Goal: Communication & Community: Answer question/provide support

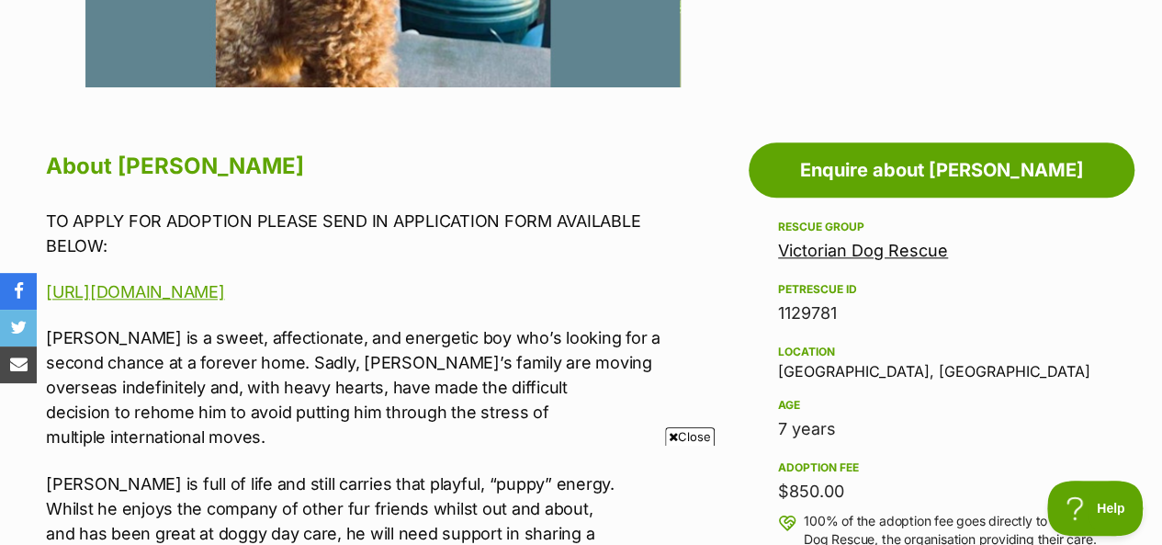
scroll to position [910, 0]
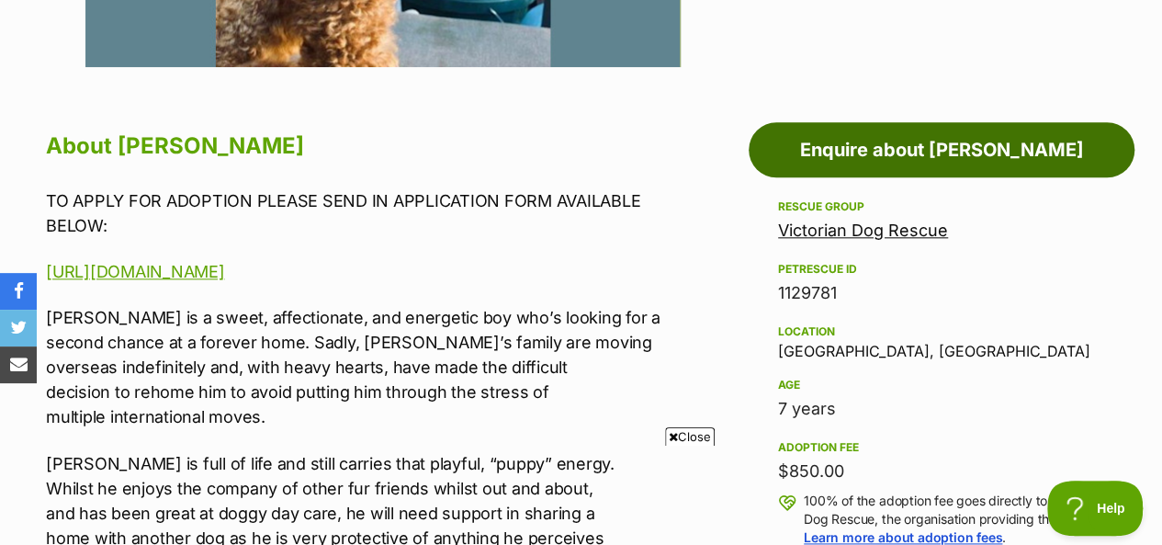
click at [917, 144] on link "Enquire about Jerry Russellton" at bounding box center [941, 149] width 386 height 55
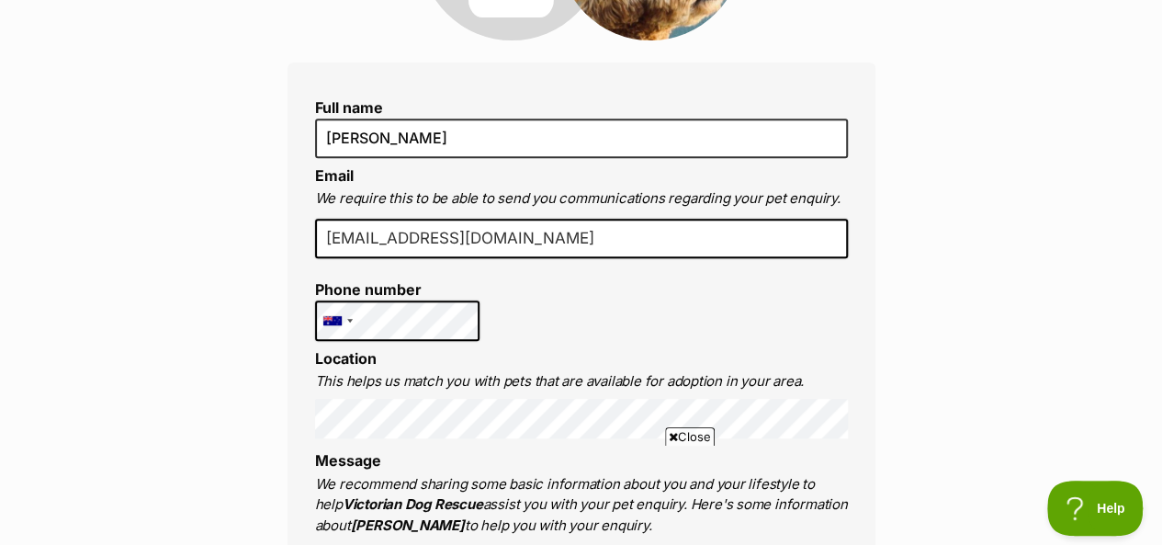
scroll to position [364, 0]
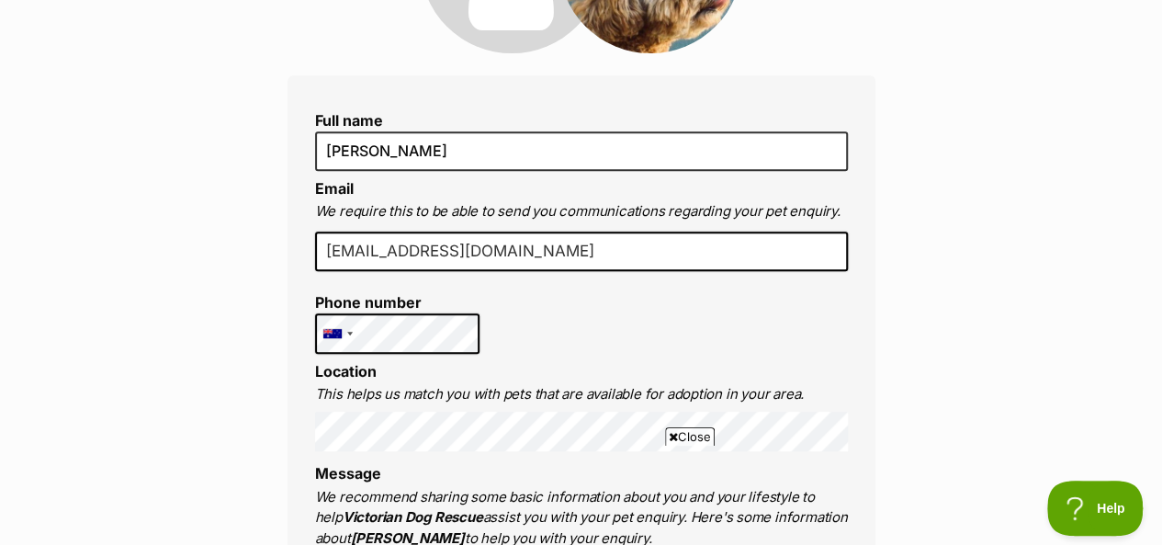
drag, startPoint x: 1172, startPoint y: 58, endPoint x: 1173, endPoint y: 113, distance: 55.1
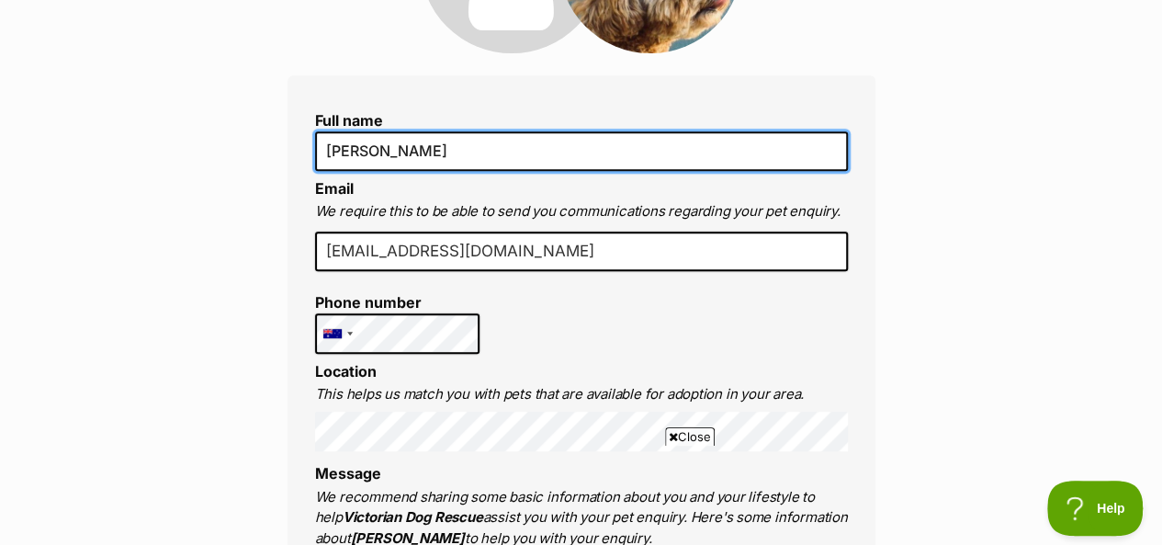
click at [456, 143] on input "[PERSON_NAME]" at bounding box center [581, 150] width 533 height 39
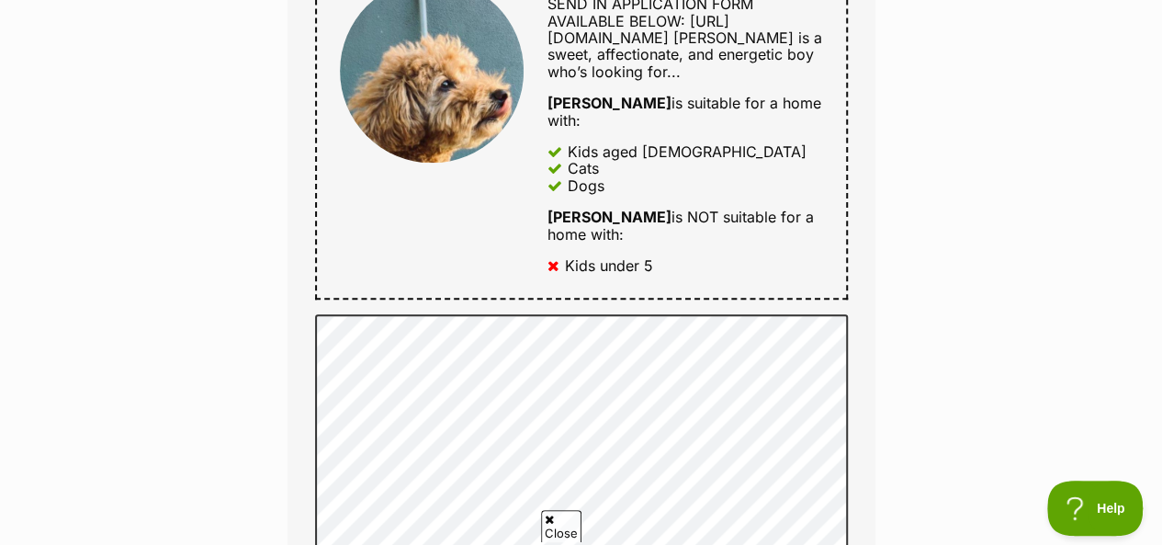
scroll to position [0, 0]
type input "Kylie Roskosch (for my mother in law Lorraine Roskosch)"
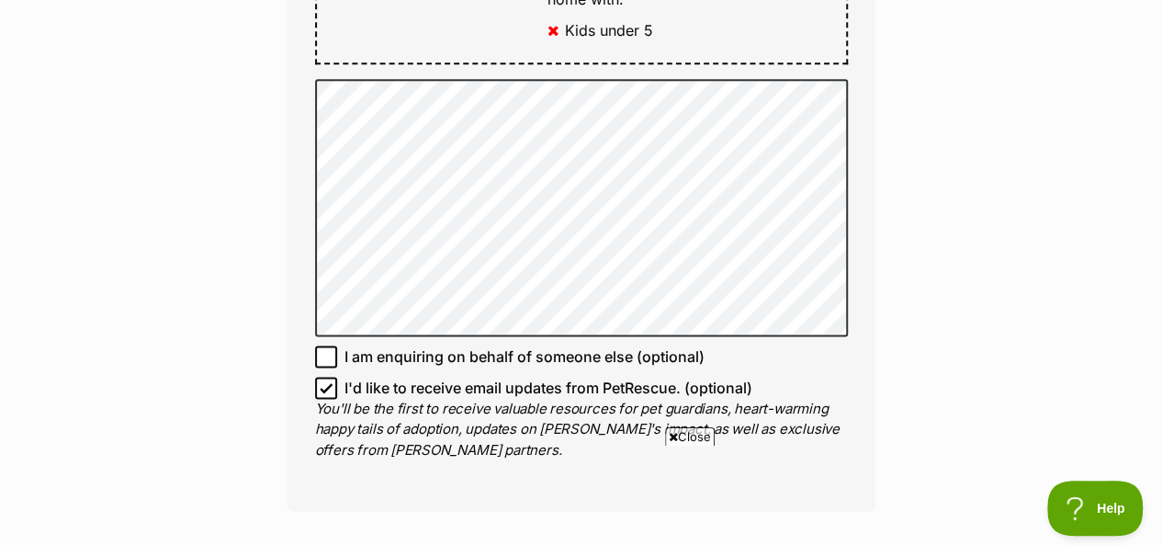
click at [325, 357] on icon at bounding box center [326, 357] width 11 height 8
click at [325, 357] on input "I am enquiring on behalf of someone else (optional)" at bounding box center [326, 356] width 22 height 22
checkbox input "true"
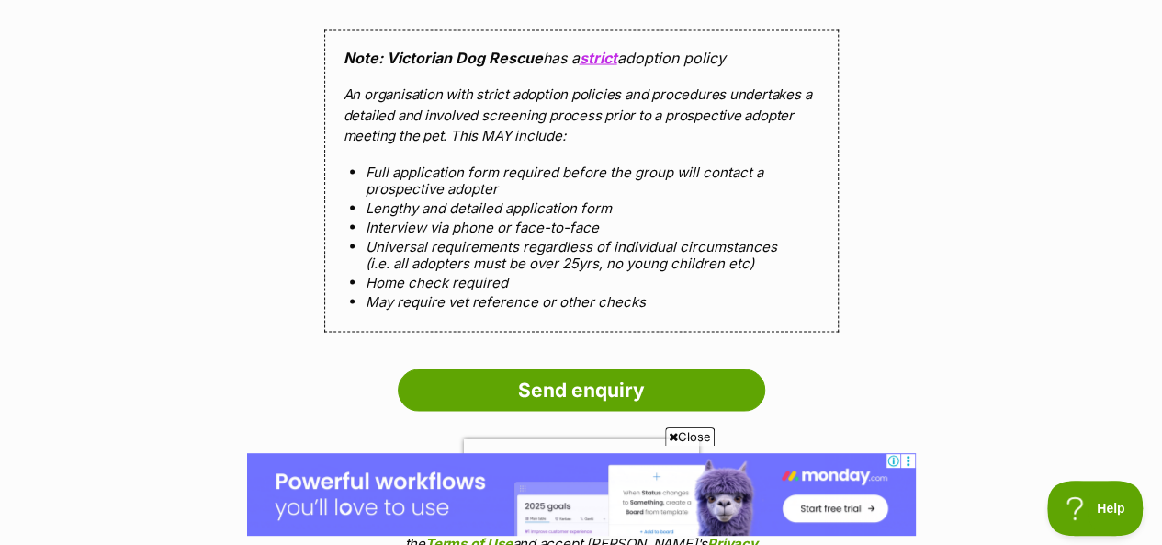
scroll to position [1758, 0]
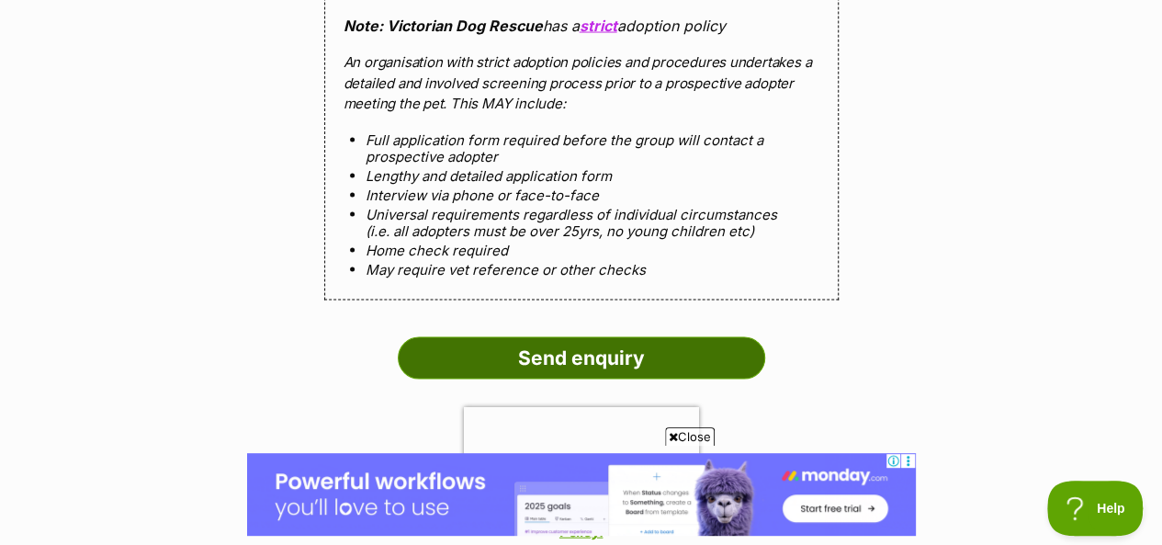
click at [655, 357] on input "Send enquiry" at bounding box center [581, 358] width 367 height 42
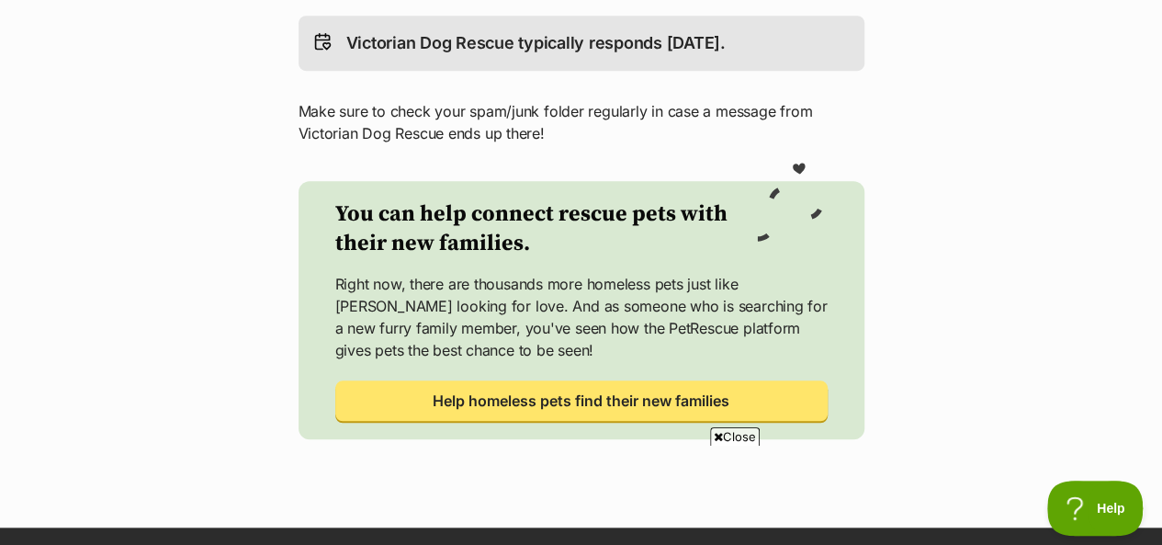
scroll to position [653, 0]
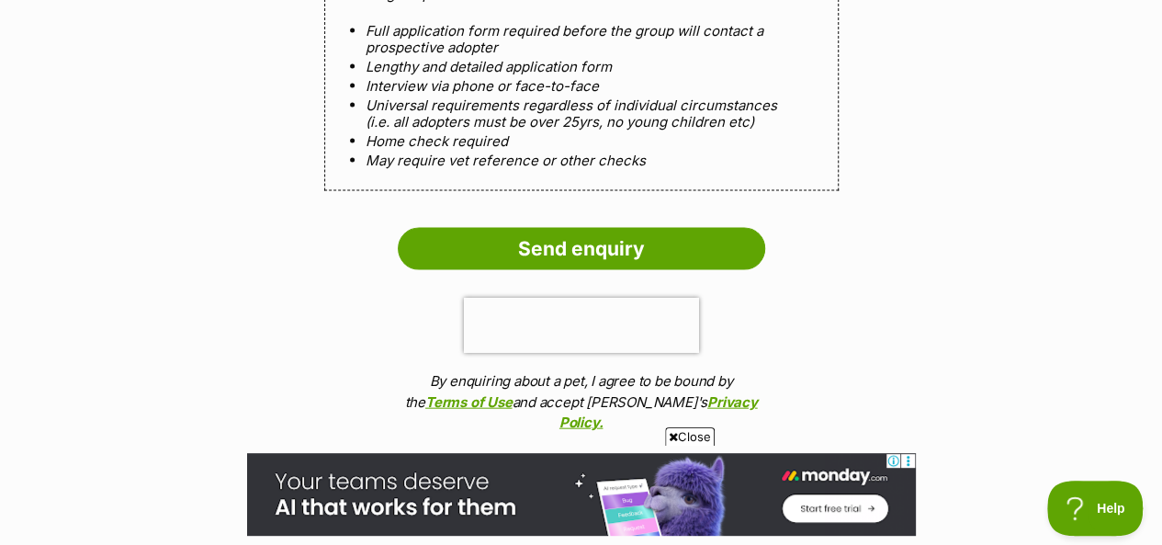
scroll to position [1885, 0]
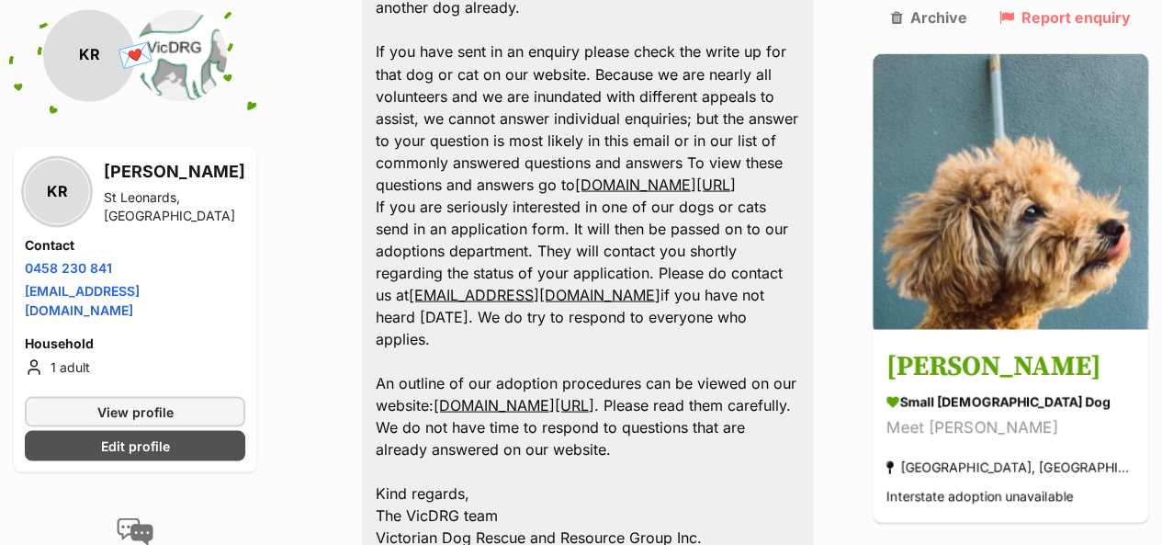
scroll to position [1681, 0]
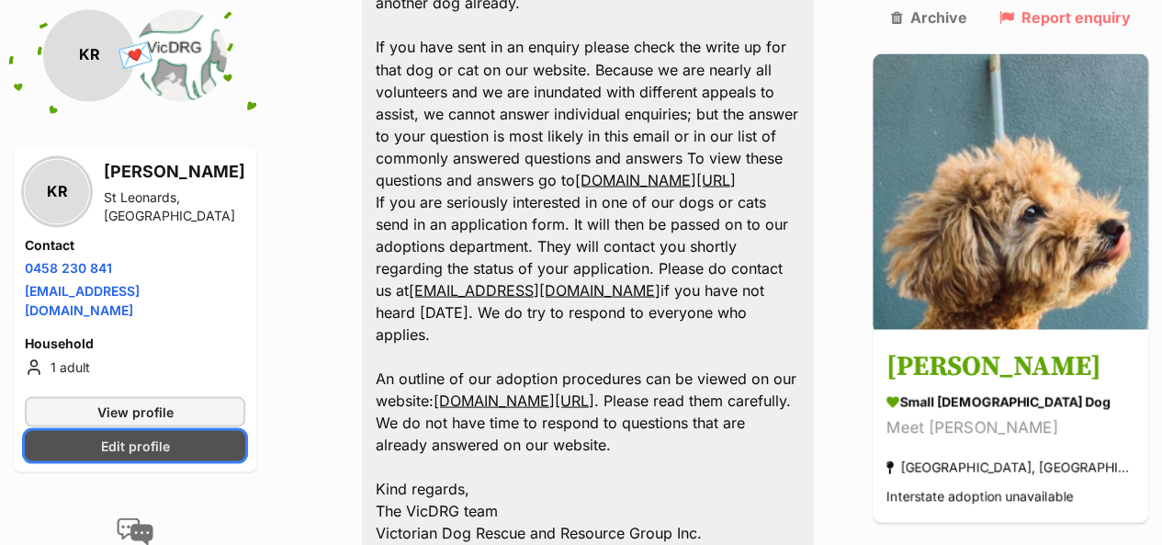
click at [129, 435] on span "Edit profile" at bounding box center [135, 444] width 69 height 19
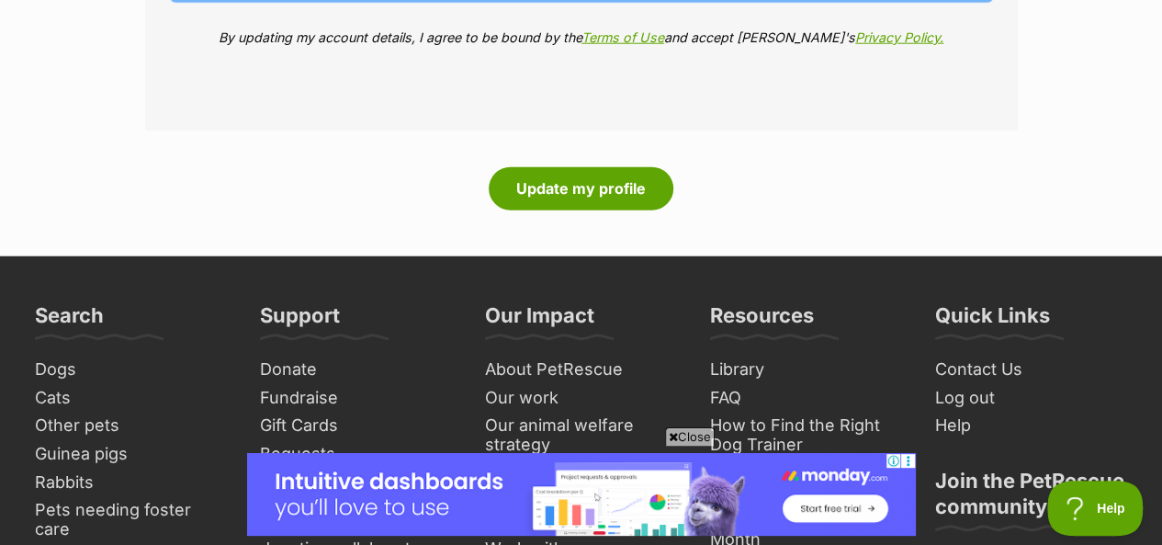
scroll to position [2320, 0]
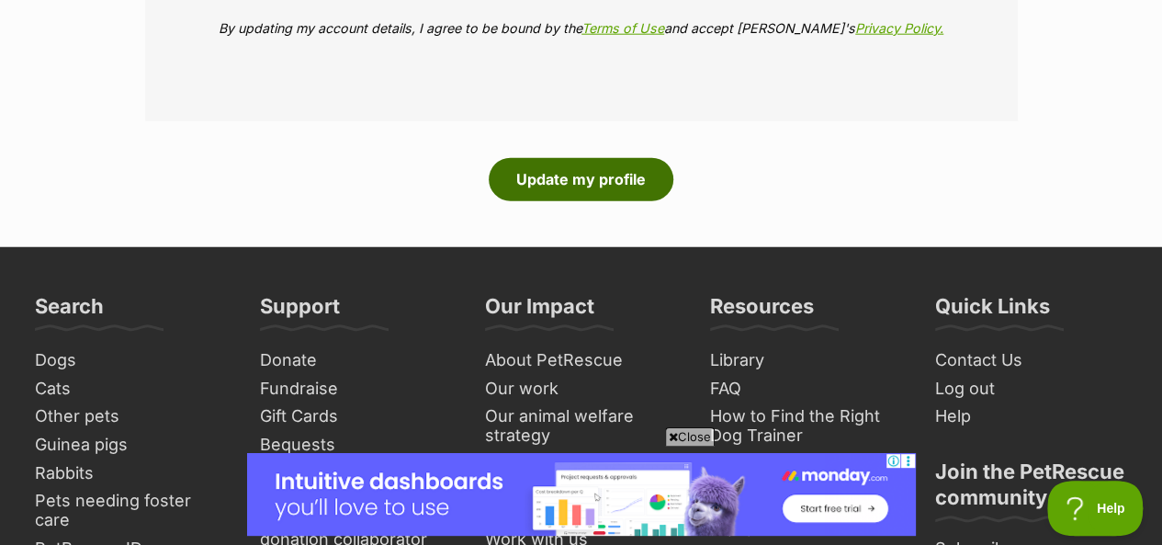
click at [616, 177] on button "Update my profile" at bounding box center [581, 179] width 185 height 42
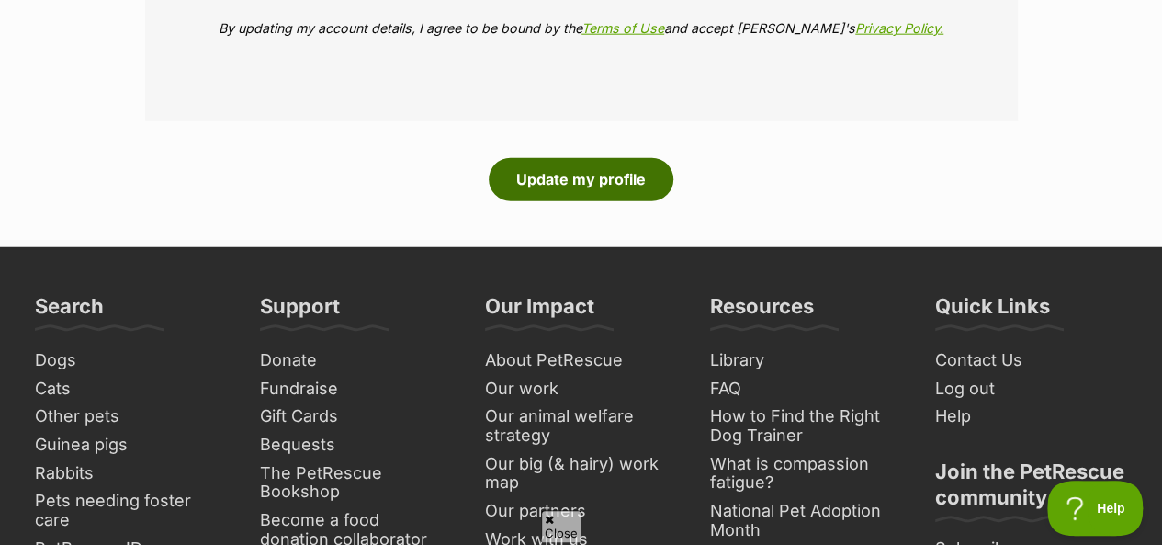
scroll to position [0, 0]
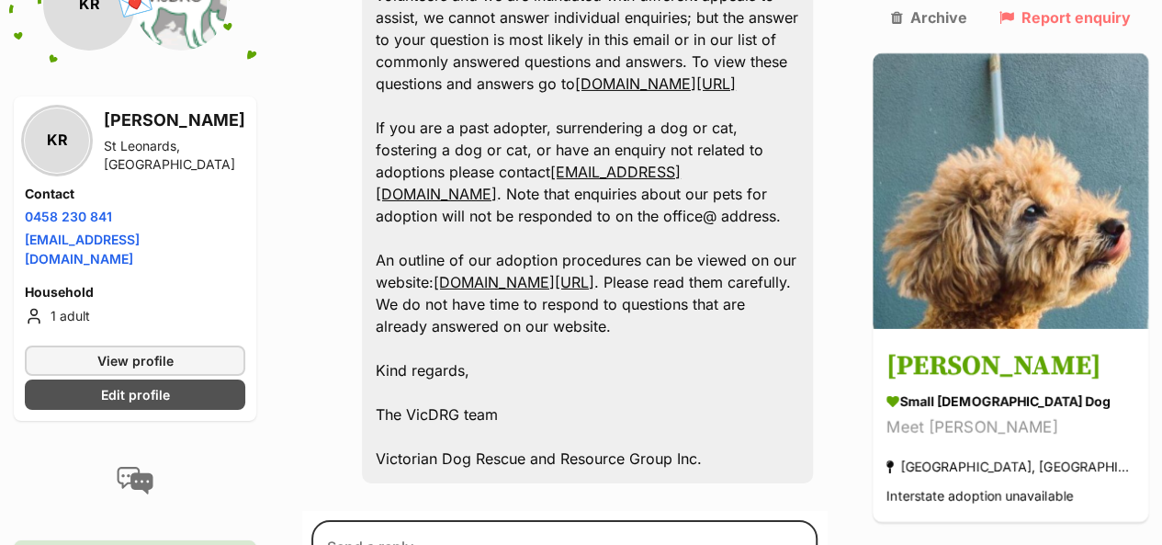
scroll to position [3110, 0]
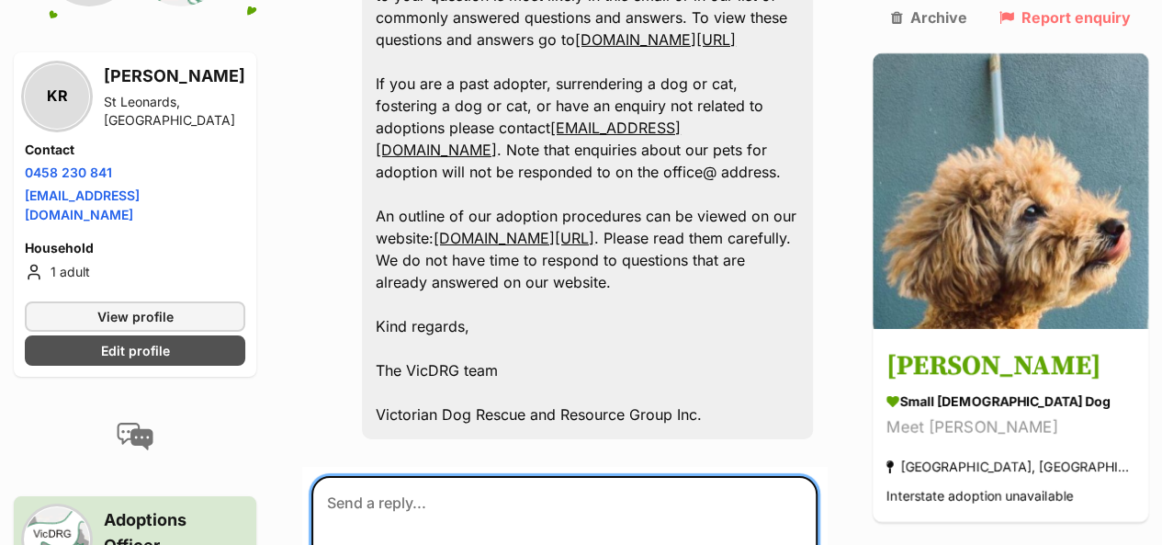
click at [415, 476] on textarea at bounding box center [564, 531] width 506 height 110
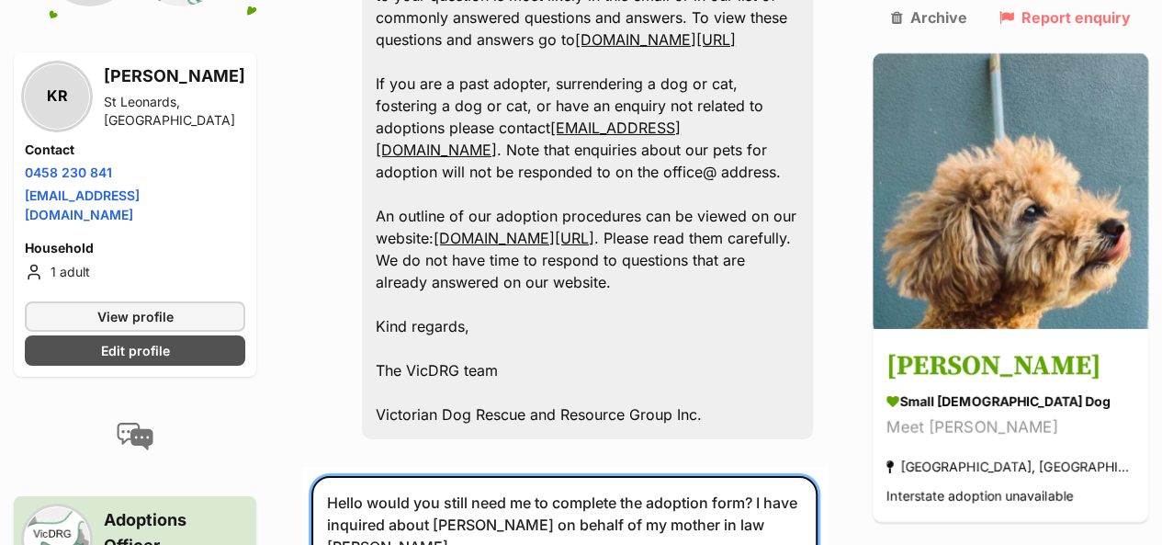
type textarea "Hello would you still need me to complete the adoption form? I have inquired ab…"
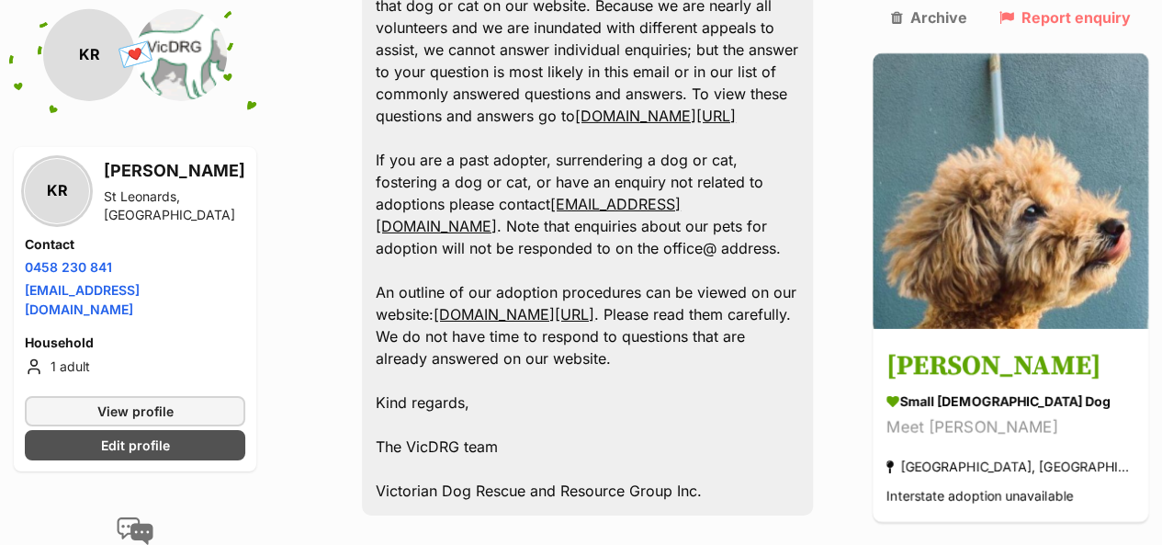
scroll to position [3176, 0]
